Goal: Information Seeking & Learning: Compare options

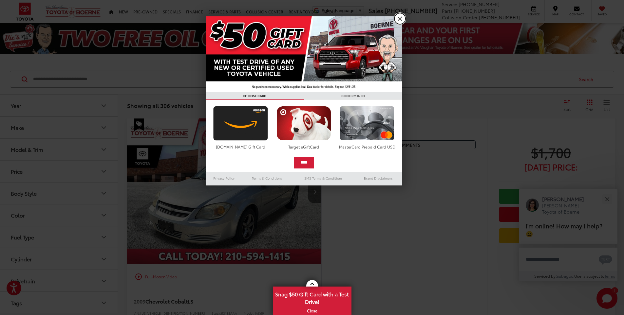
click at [404, 22] on link "X" at bounding box center [399, 18] width 11 height 11
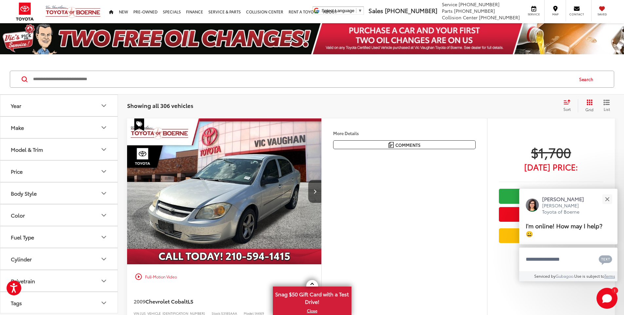
click at [105, 127] on icon "Make" at bounding box center [104, 128] width 4 height 2
click at [29, 52] on img at bounding box center [29, 52] width 0 height 0
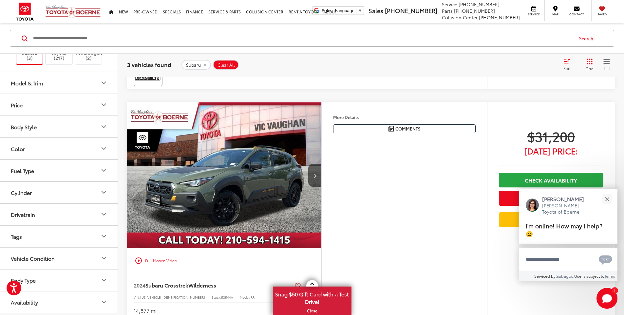
scroll to position [274, 0]
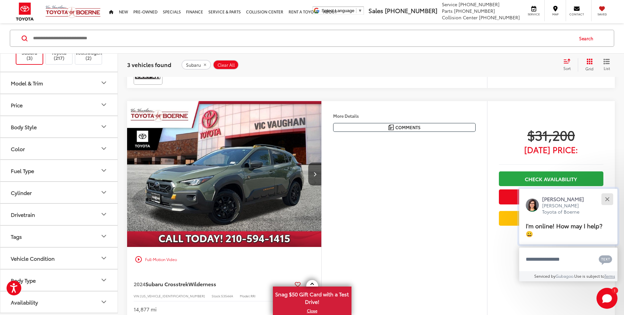
click at [604, 203] on button "Close" at bounding box center [607, 199] width 14 height 14
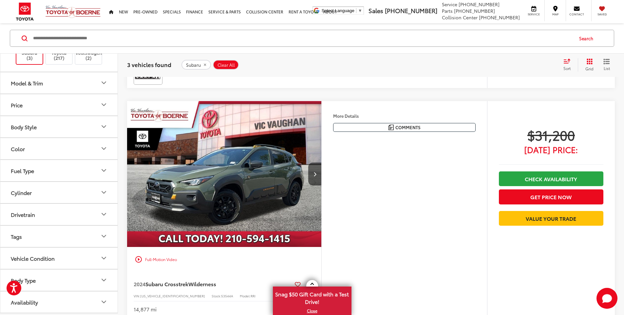
click at [0, 0] on div "CARFAX One-Owner. Clean CARFAX. 2024 Subaru Crosstrek Wilderness Alpine Green I…" at bounding box center [0, 0] width 0 height 0
click at [0, 0] on button "More..." at bounding box center [0, 0] width 0 height 0
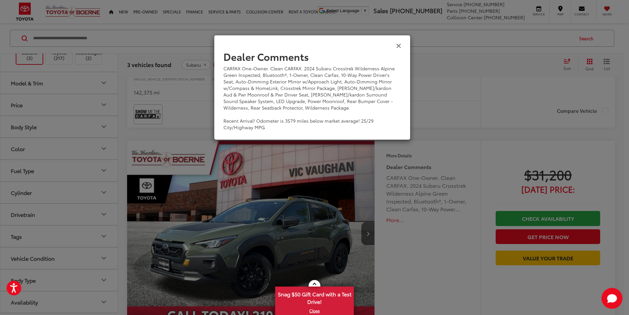
click at [398, 44] on icon "Close" at bounding box center [398, 45] width 5 height 7
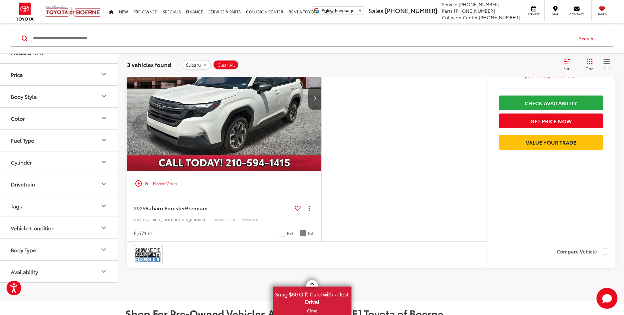
scroll to position [606, 0]
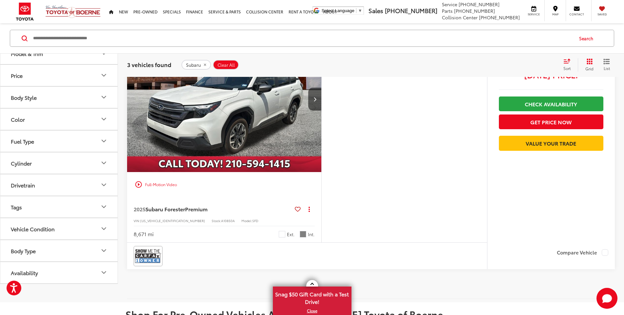
click at [0, 0] on button "More..." at bounding box center [0, 0] width 0 height 0
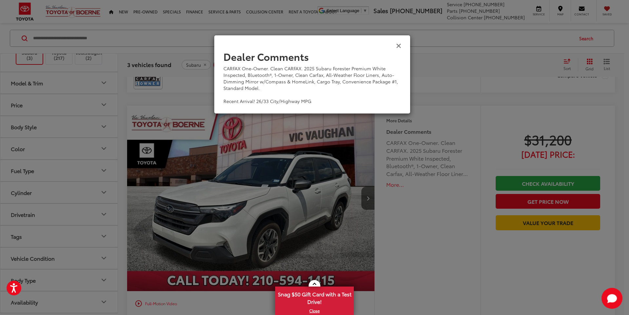
click at [399, 45] on icon "Close" at bounding box center [398, 45] width 5 height 7
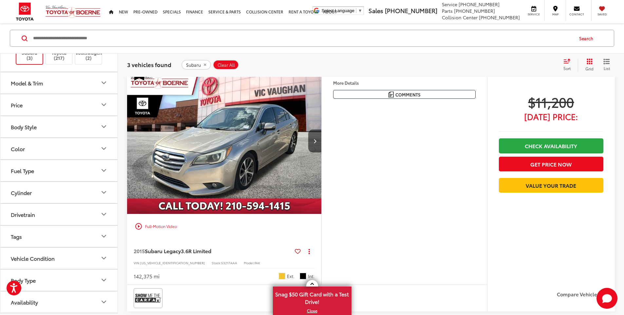
scroll to position [60, 0]
